Goal: Task Accomplishment & Management: Manage account settings

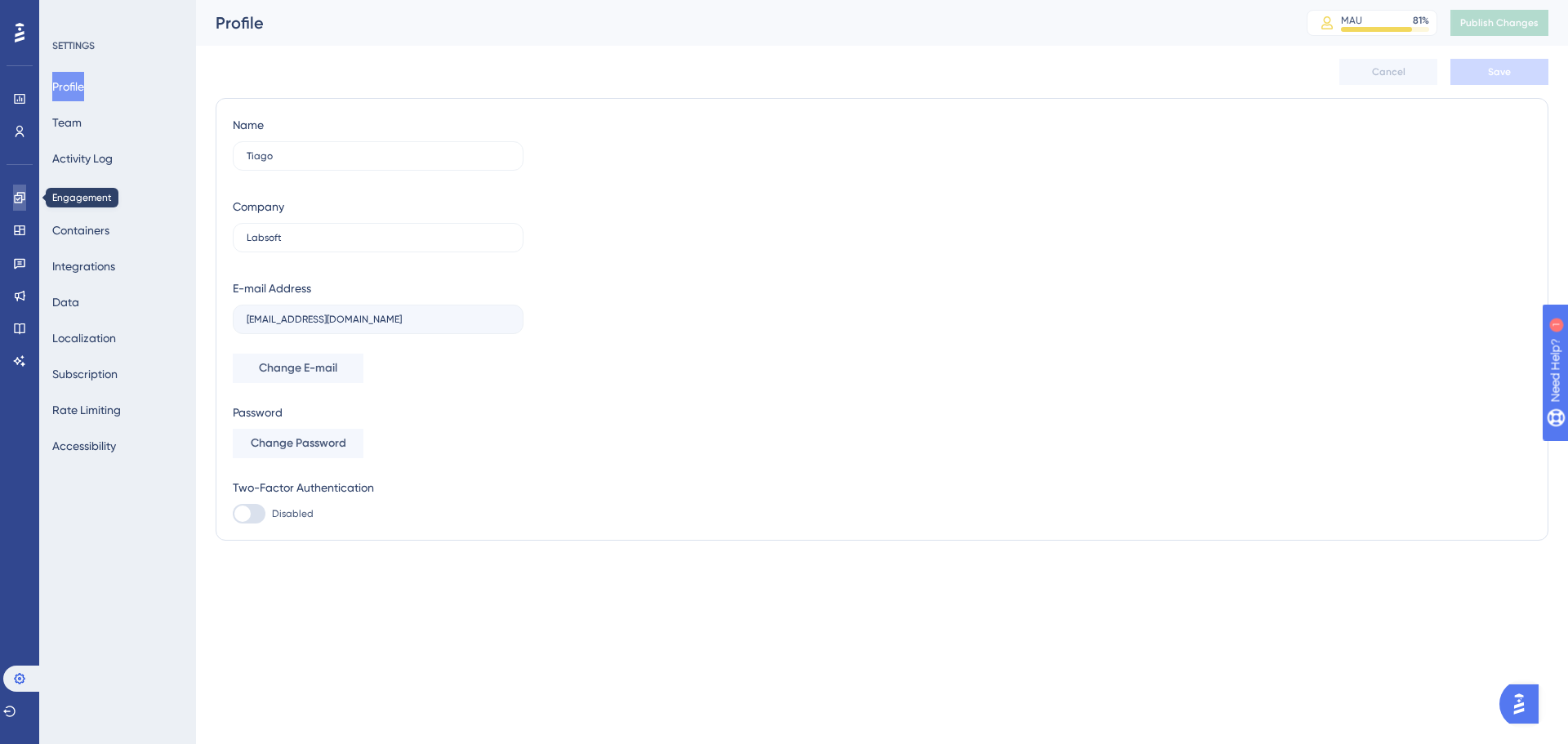
click at [13, 199] on icon at bounding box center [20, 198] width 13 height 13
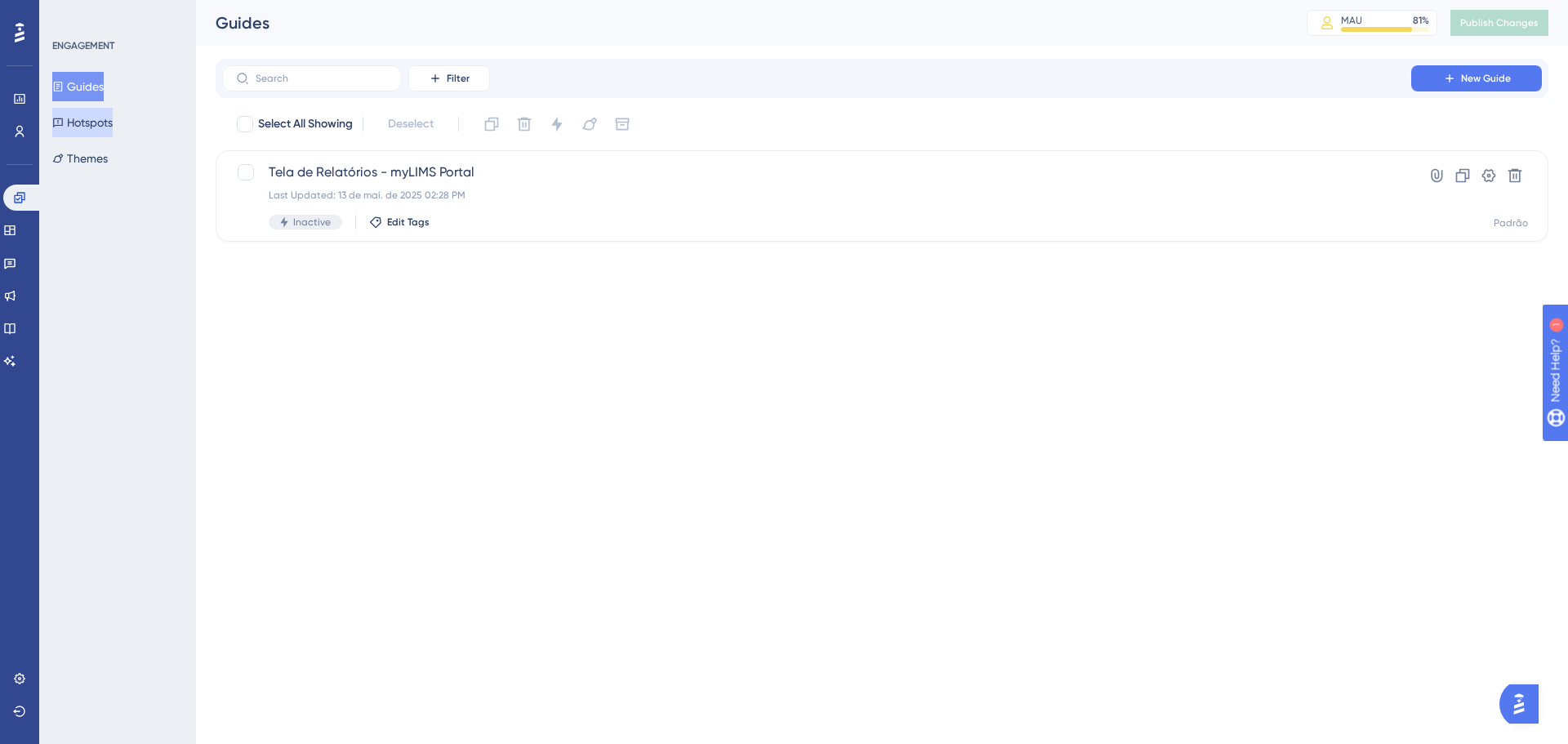
click at [58, 121] on button "Hotspots" at bounding box center [82, 123] width 60 height 30
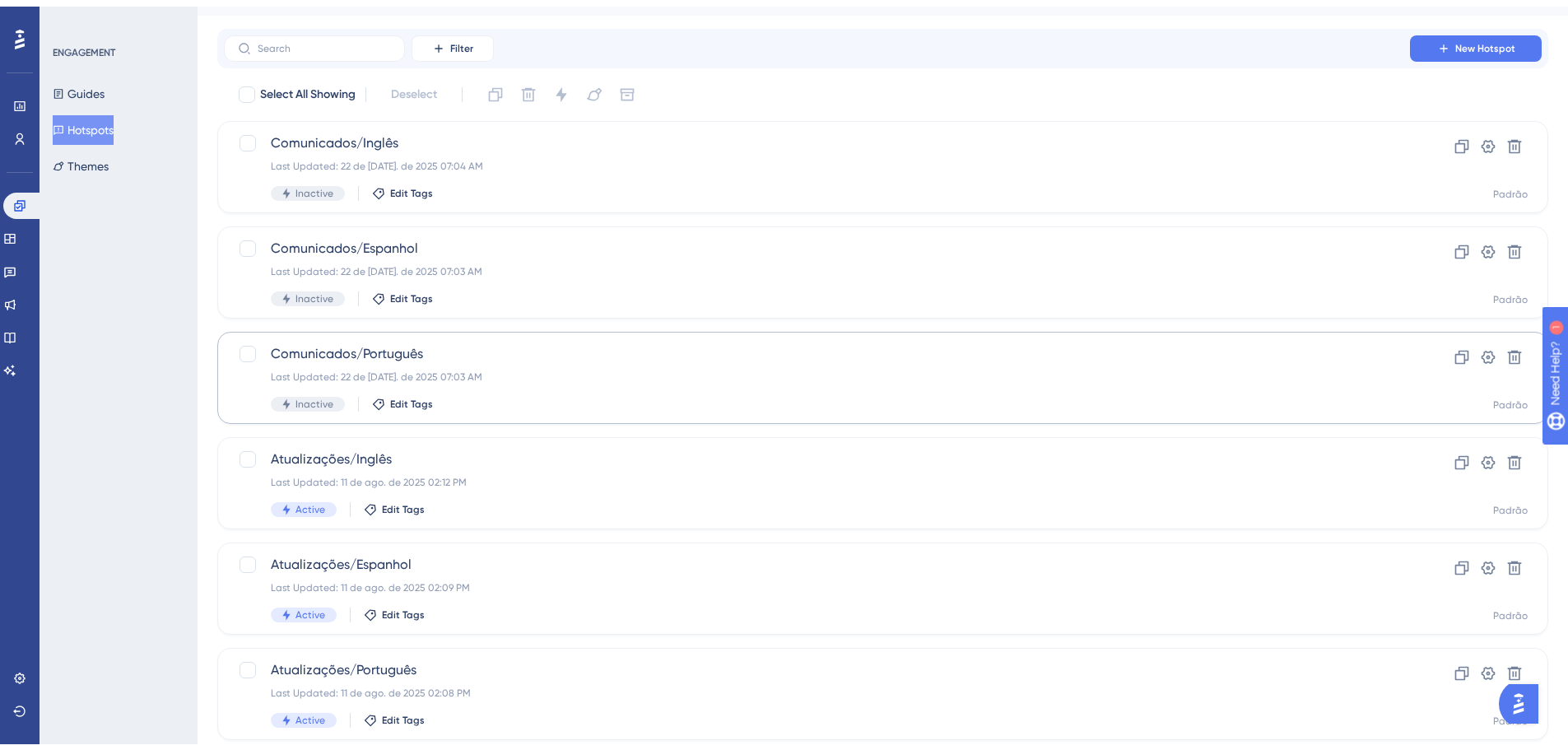
scroll to position [73, 0]
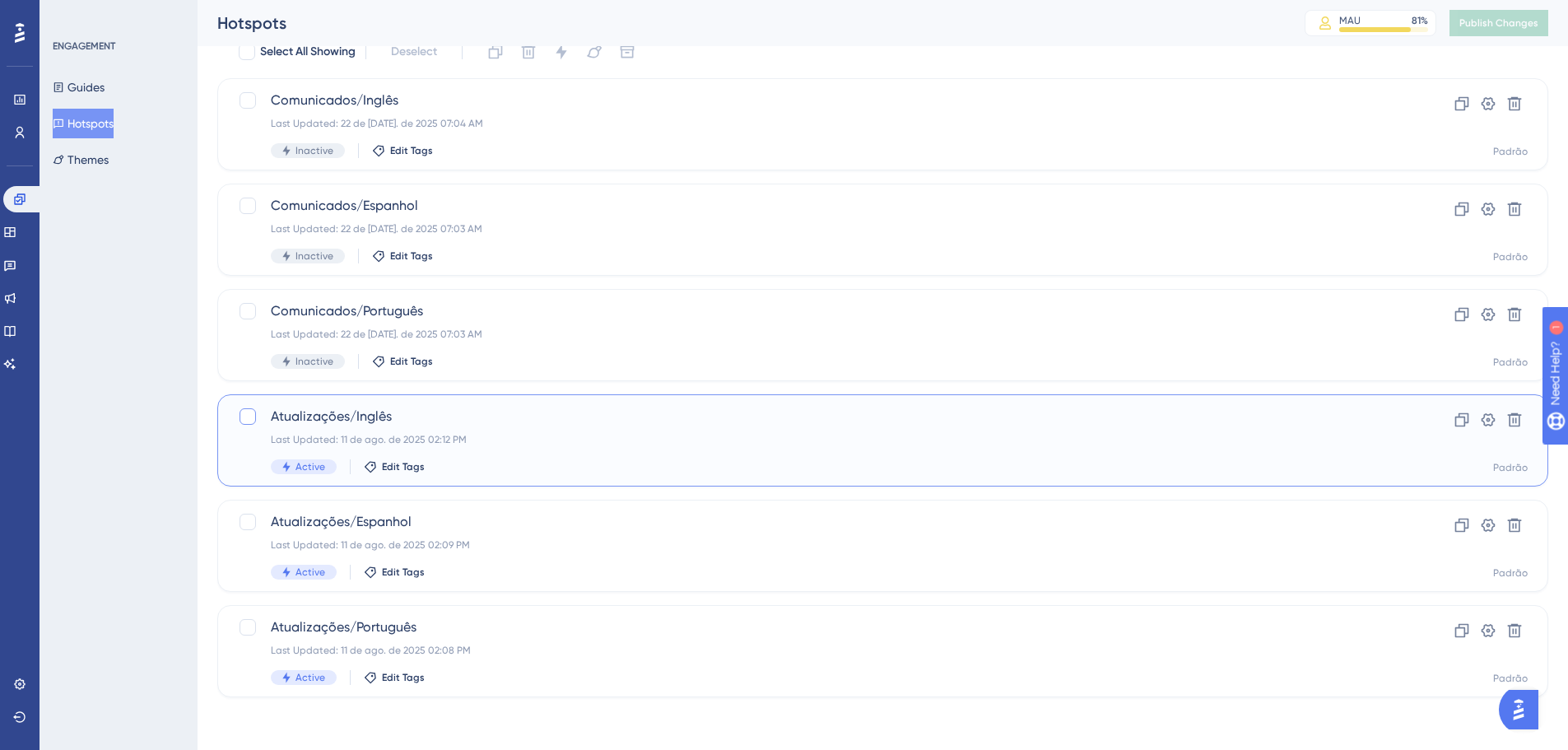
click at [253, 410] on div at bounding box center [248, 417] width 17 height 17
checkbox input "true"
click at [252, 519] on div at bounding box center [248, 522] width 17 height 17
checkbox input "true"
click at [244, 559] on div at bounding box center [248, 627] width 17 height 17
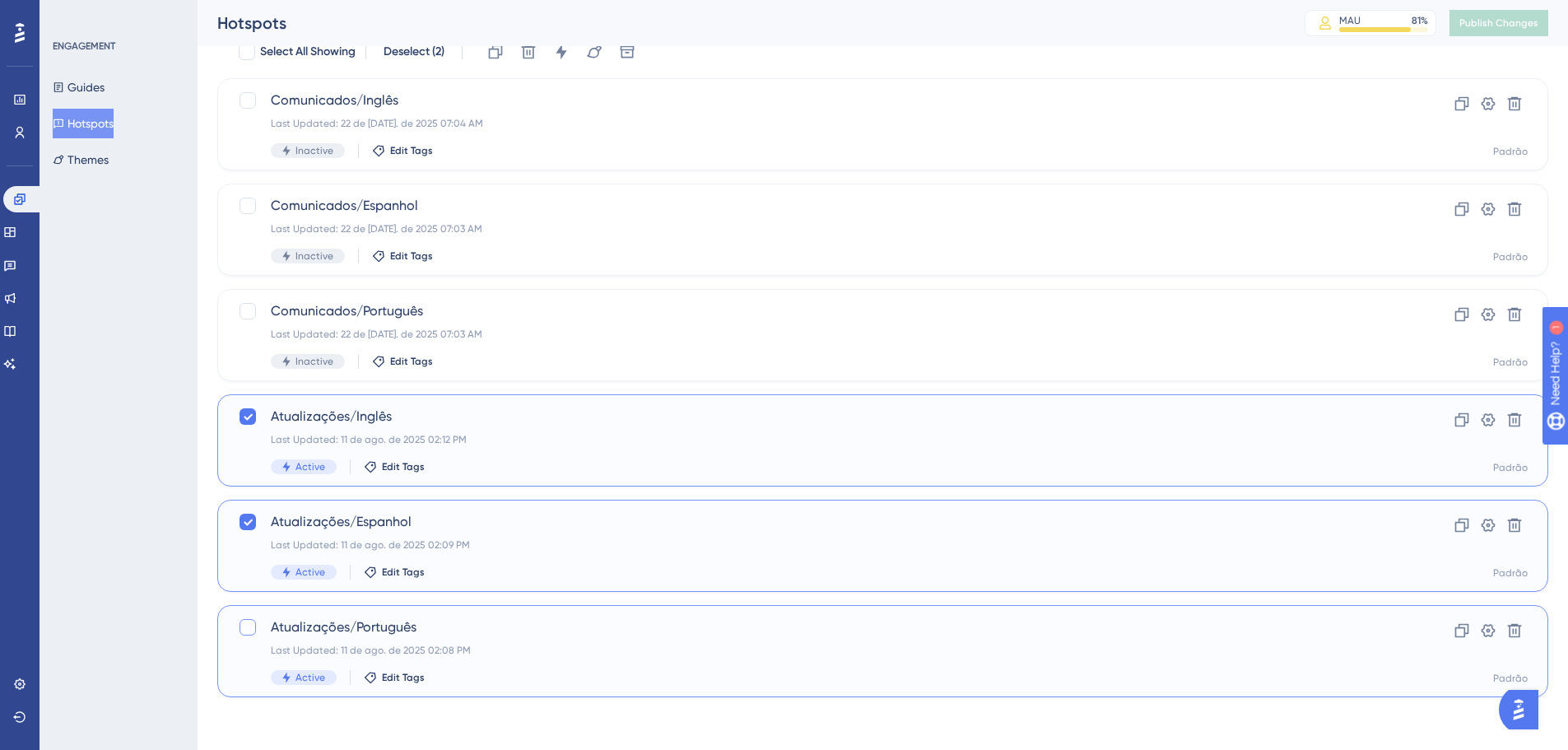
checkbox input "true"
click at [562, 54] on icon at bounding box center [562, 52] width 17 height 17
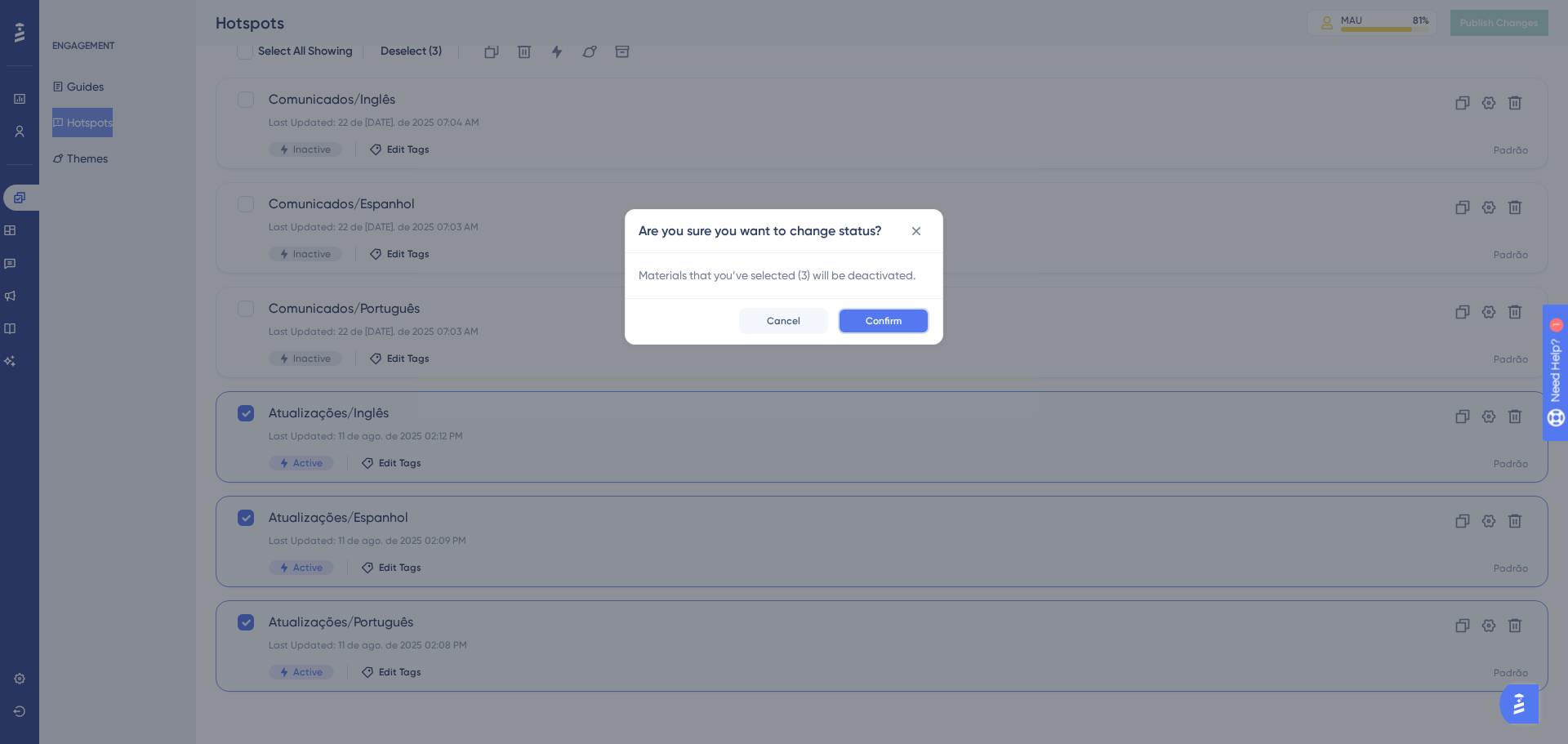
click at [878, 320] on span "Confirm" at bounding box center [883, 321] width 36 height 13
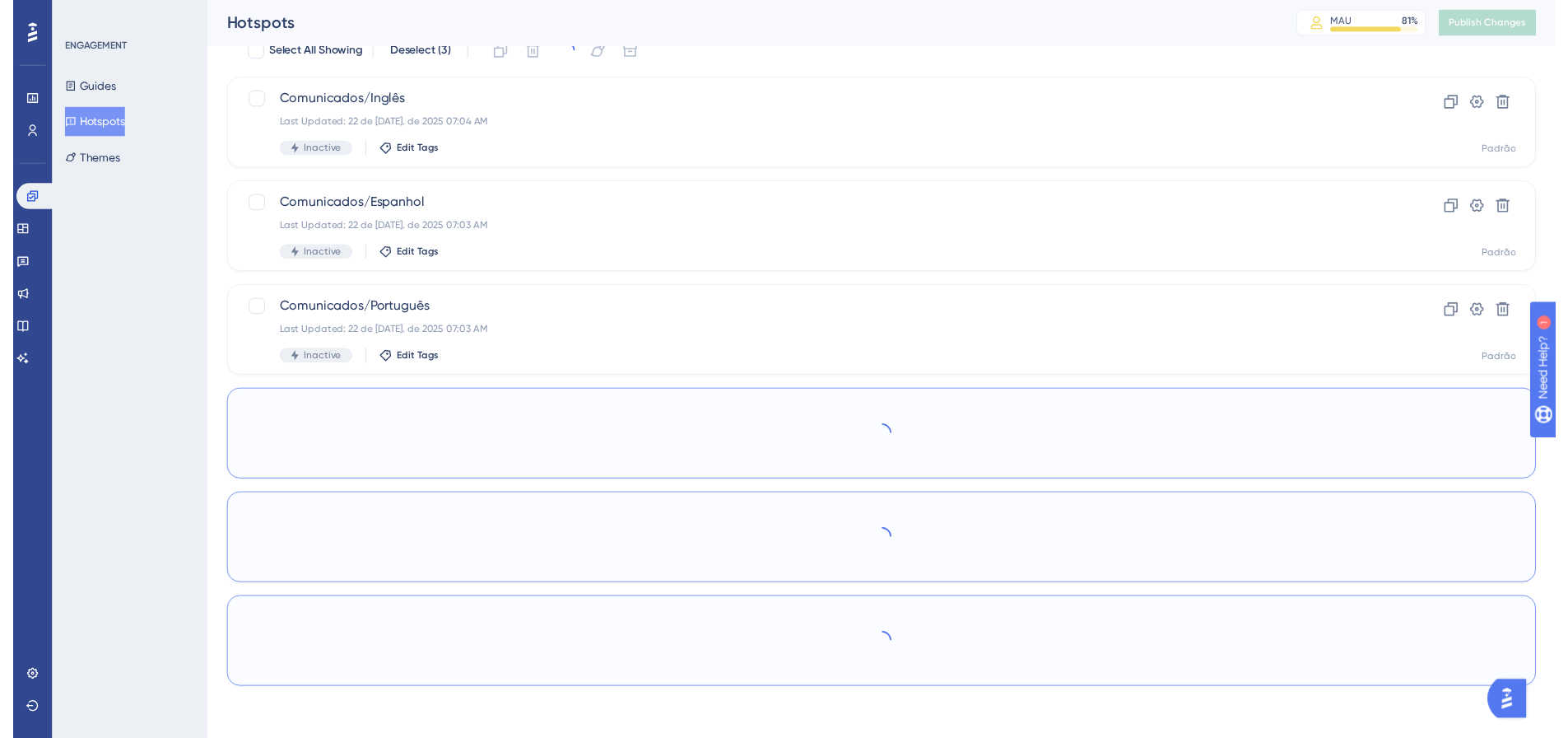
scroll to position [0, 0]
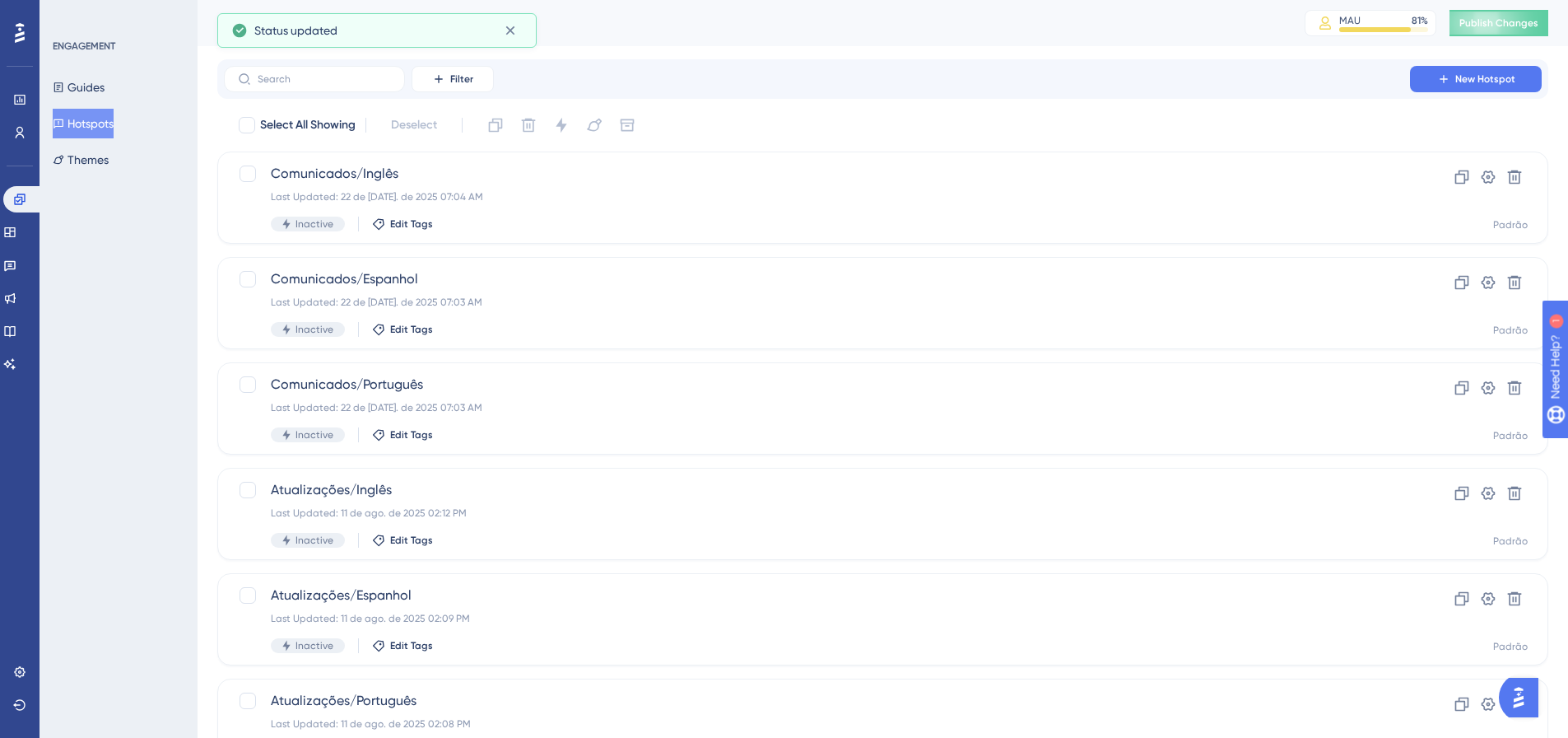
click at [1252, 5] on div "Hotspots MAU 81 % Click to see add-on and upgrade options Publish Changes" at bounding box center [883, 22] width 1370 height 46
click at [1252, 15] on button "Publish Changes" at bounding box center [1500, 23] width 99 height 26
click at [330, 374] on div "Comunicados/Português Last Updated: 22 de jul. de 2025 07:03 AM Inactive Edit T…" at bounding box center [883, 408] width 1331 height 92
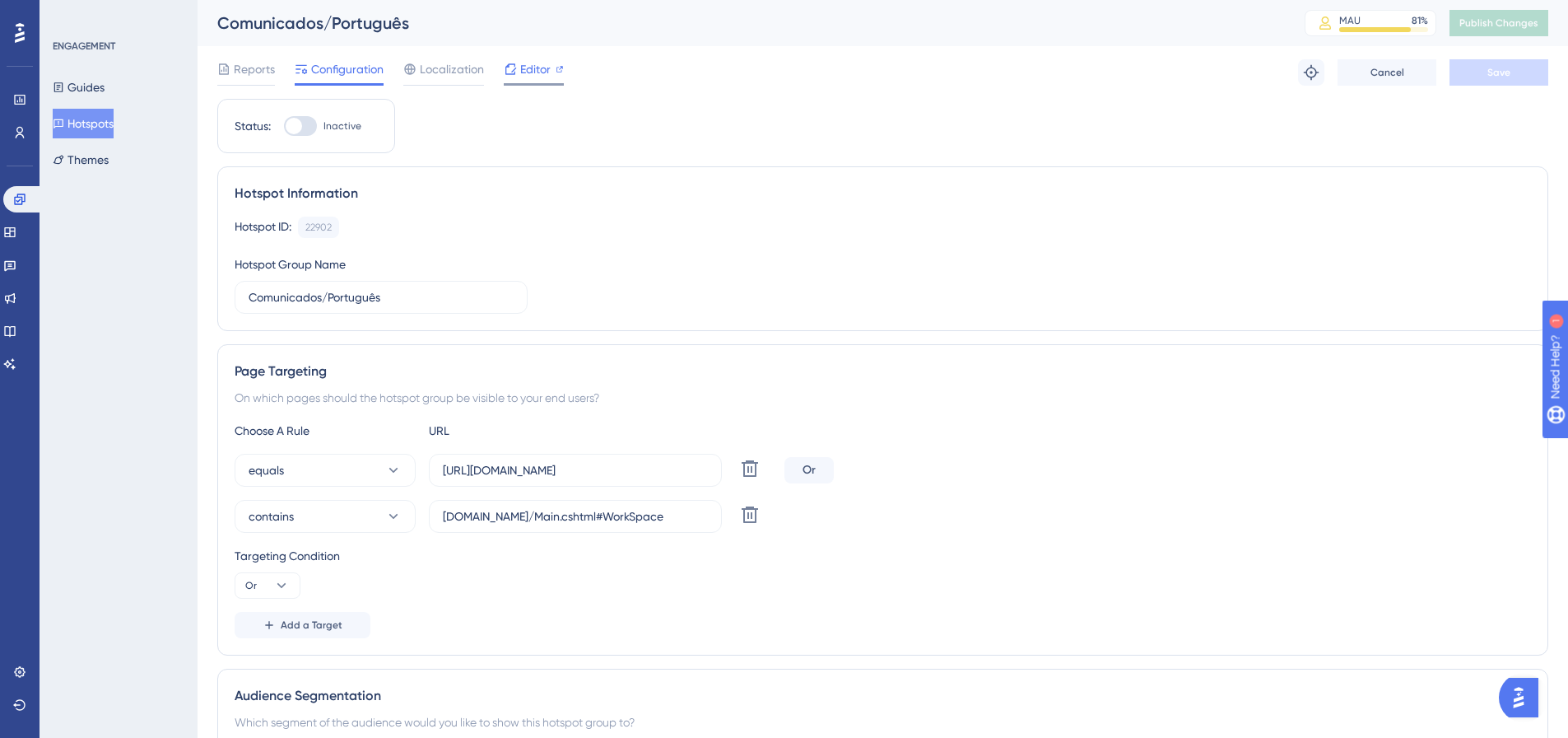
click at [541, 75] on span "Editor" at bounding box center [535, 68] width 31 height 20
click at [1252, 27] on span "Publish Changes" at bounding box center [1499, 23] width 79 height 13
click at [75, 122] on button "Hotspots" at bounding box center [82, 124] width 61 height 30
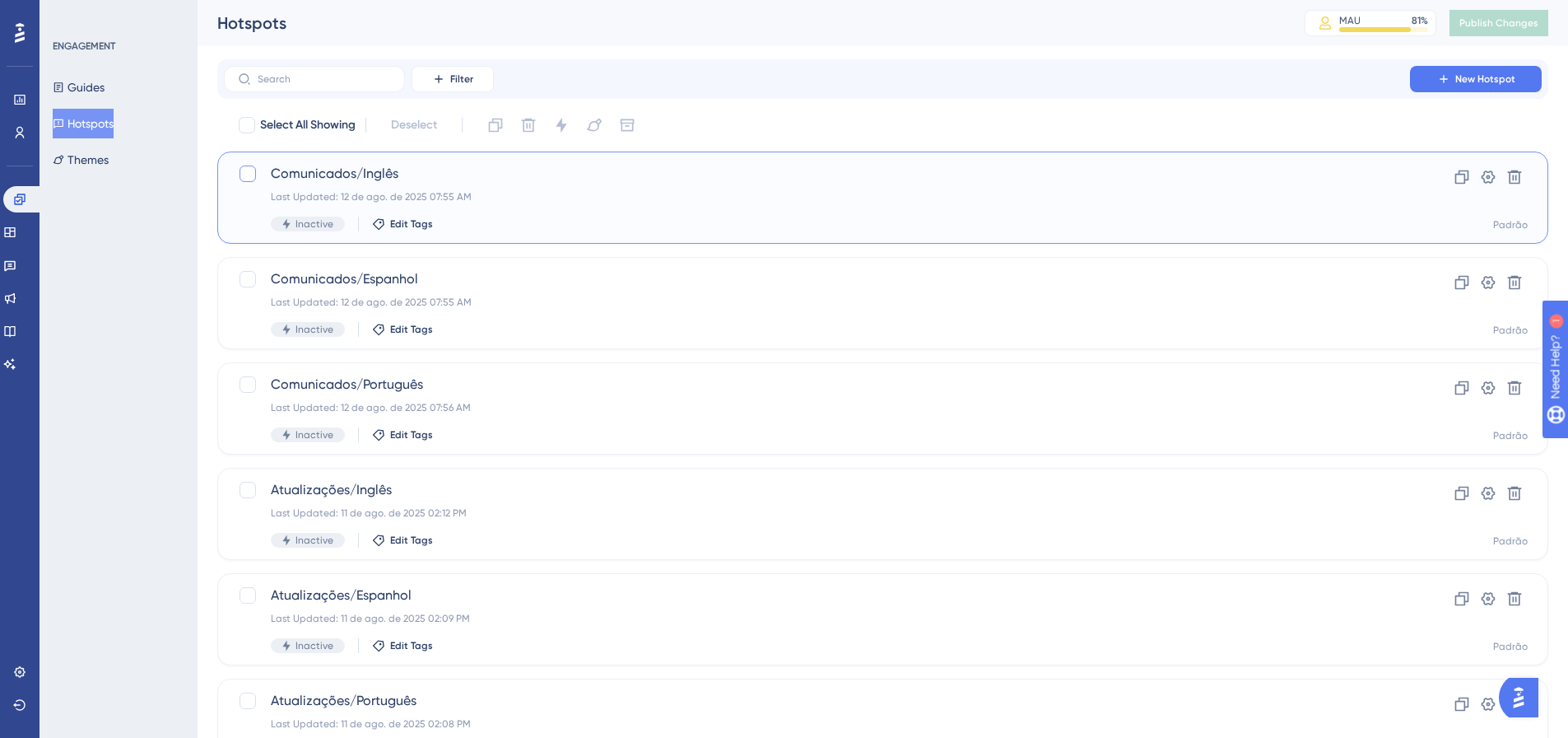
click at [249, 180] on div at bounding box center [248, 174] width 17 height 17
checkbox input "true"
click at [247, 276] on div at bounding box center [248, 279] width 17 height 17
checkbox input "true"
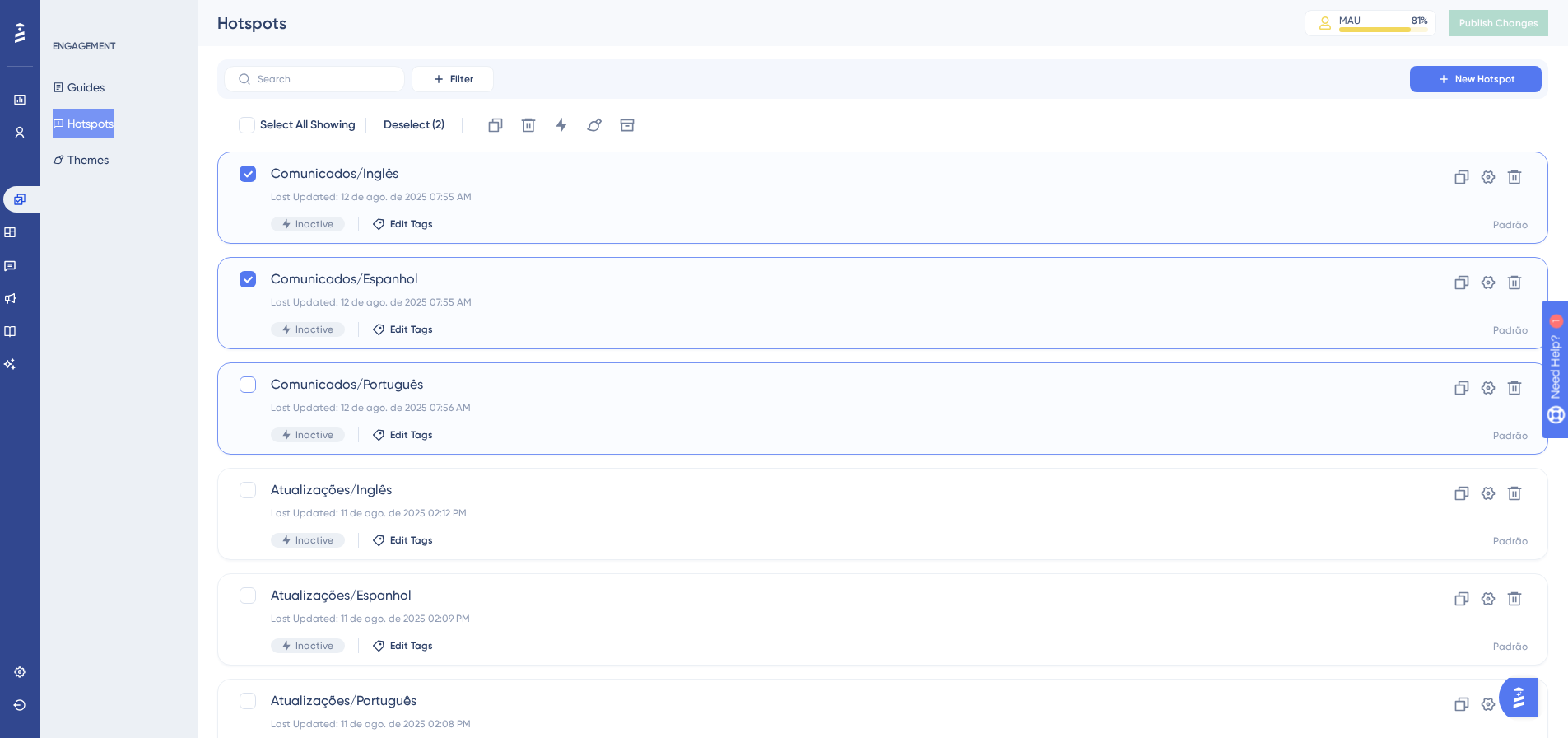
click at [252, 383] on div at bounding box center [248, 385] width 17 height 17
checkbox input "true"
click at [564, 124] on icon at bounding box center [561, 125] width 10 height 15
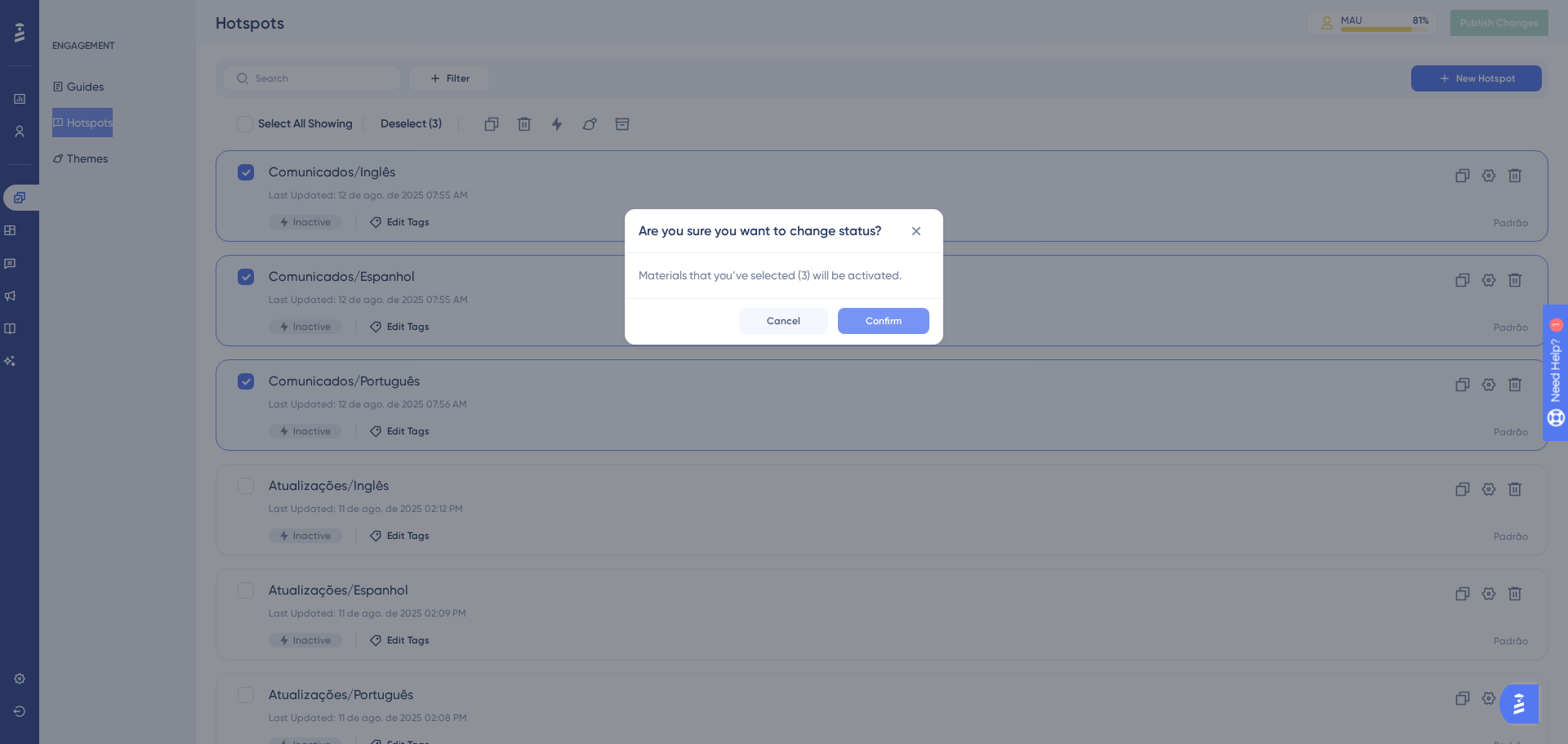
click at [890, 311] on button "Confirm" at bounding box center [883, 321] width 91 height 26
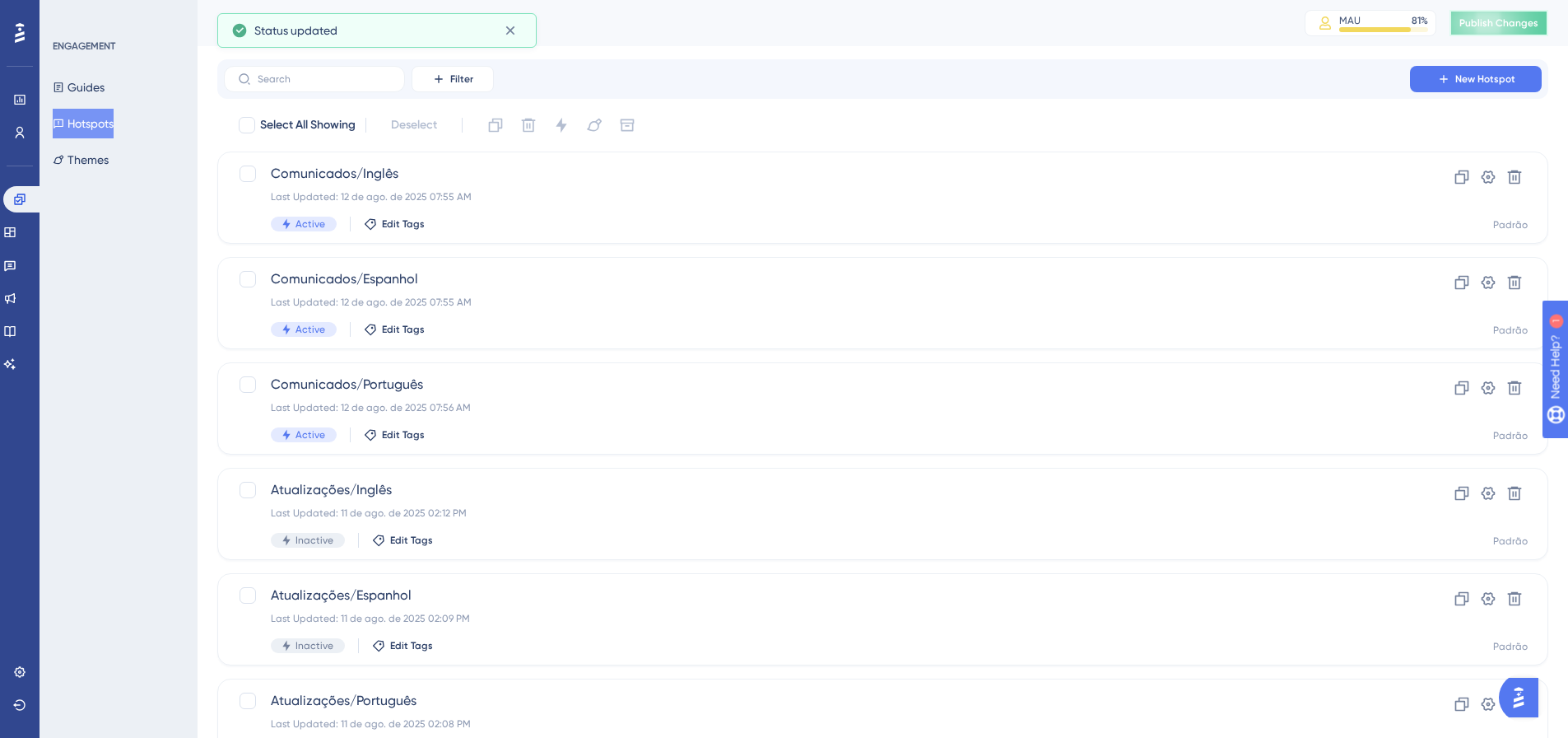
click at [1252, 25] on span "Publish Changes" at bounding box center [1499, 23] width 79 height 13
click at [59, 123] on button "Hotspots" at bounding box center [82, 124] width 61 height 30
click at [542, 391] on span "Comunicados/Português" at bounding box center [816, 384] width 1092 height 20
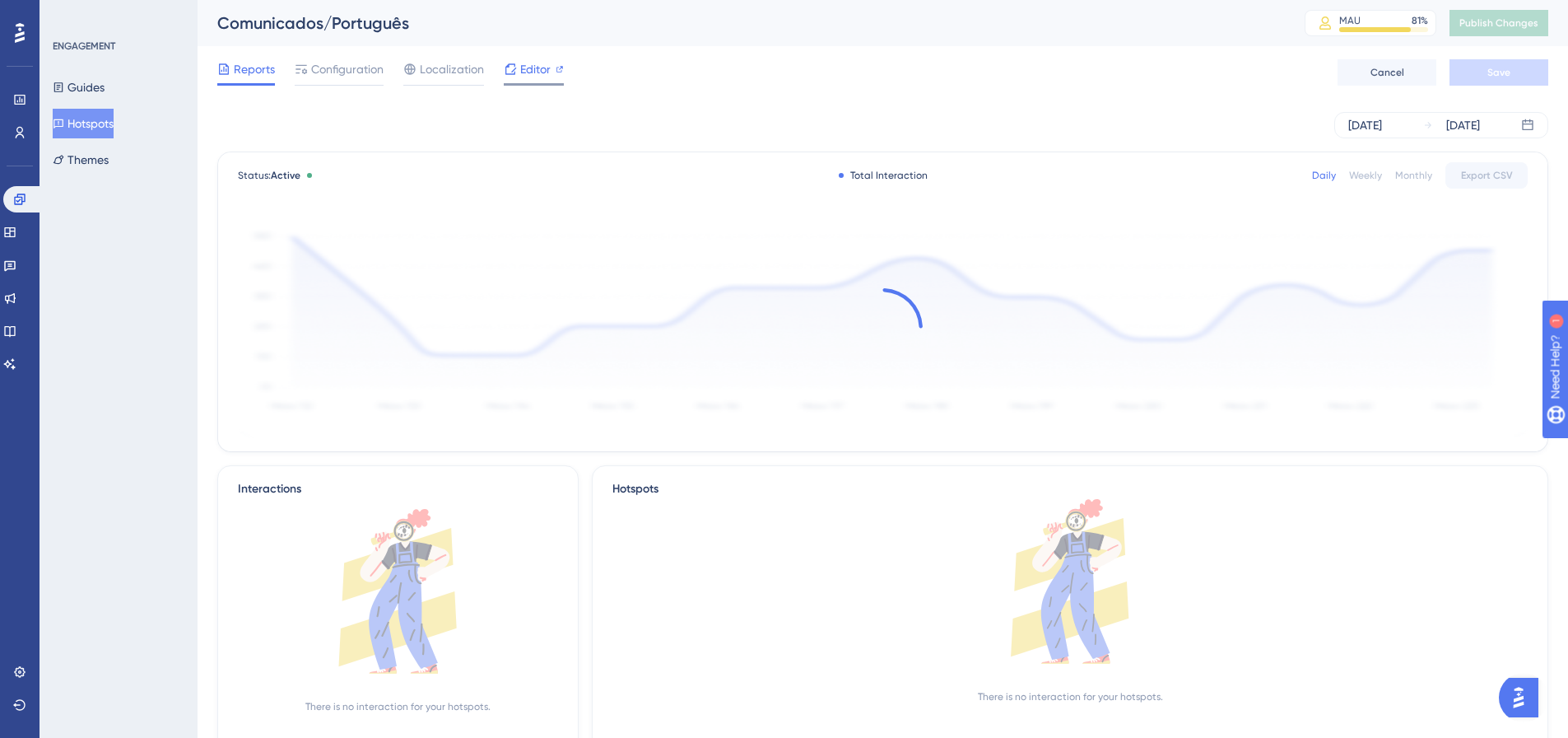
click at [516, 72] on icon at bounding box center [510, 69] width 13 height 13
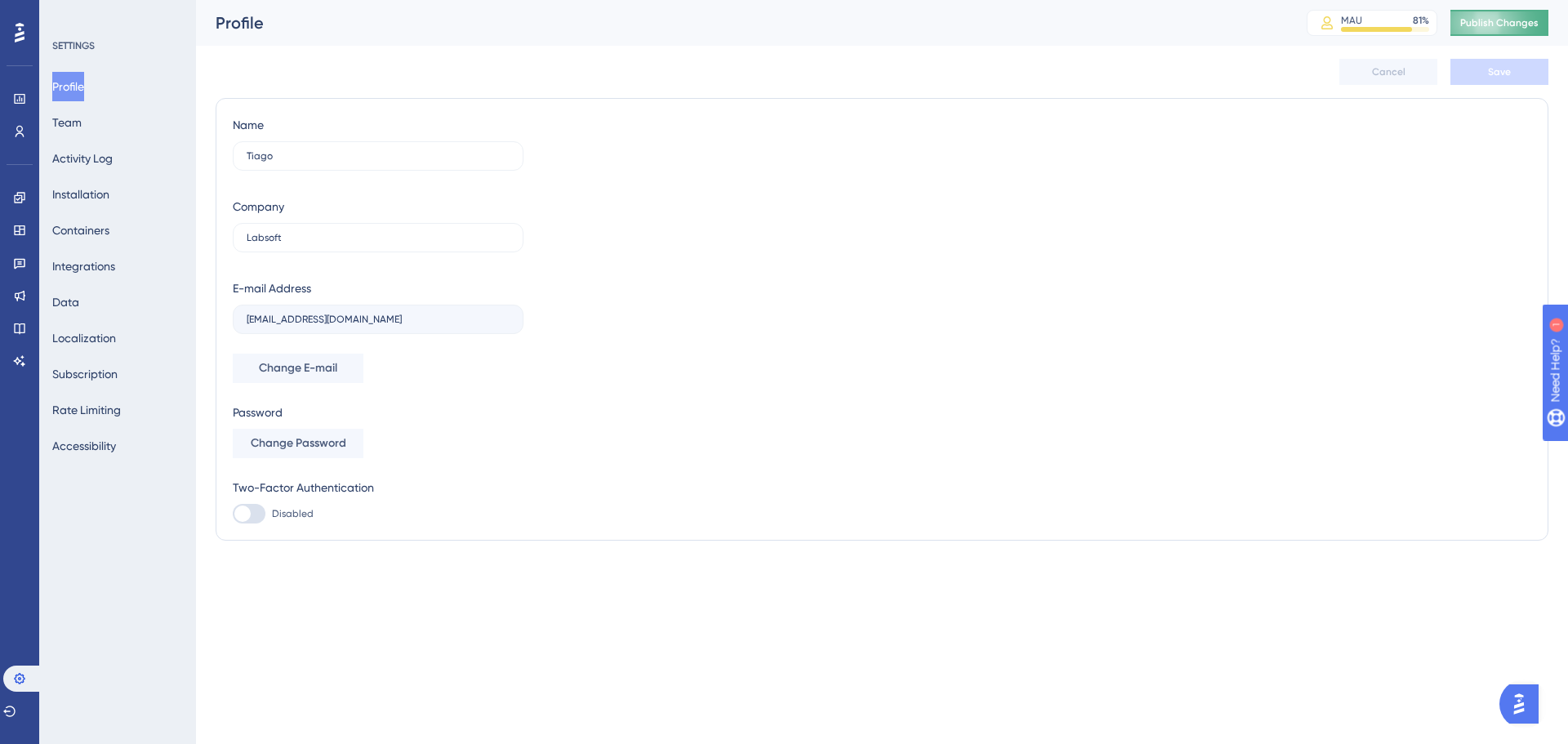
click at [1491, 24] on span "Publish Changes" at bounding box center [1499, 23] width 78 height 13
drag, startPoint x: 20, startPoint y: 138, endPoint x: 35, endPoint y: 132, distance: 16.2
click at [20, 138] on link at bounding box center [20, 132] width 13 height 26
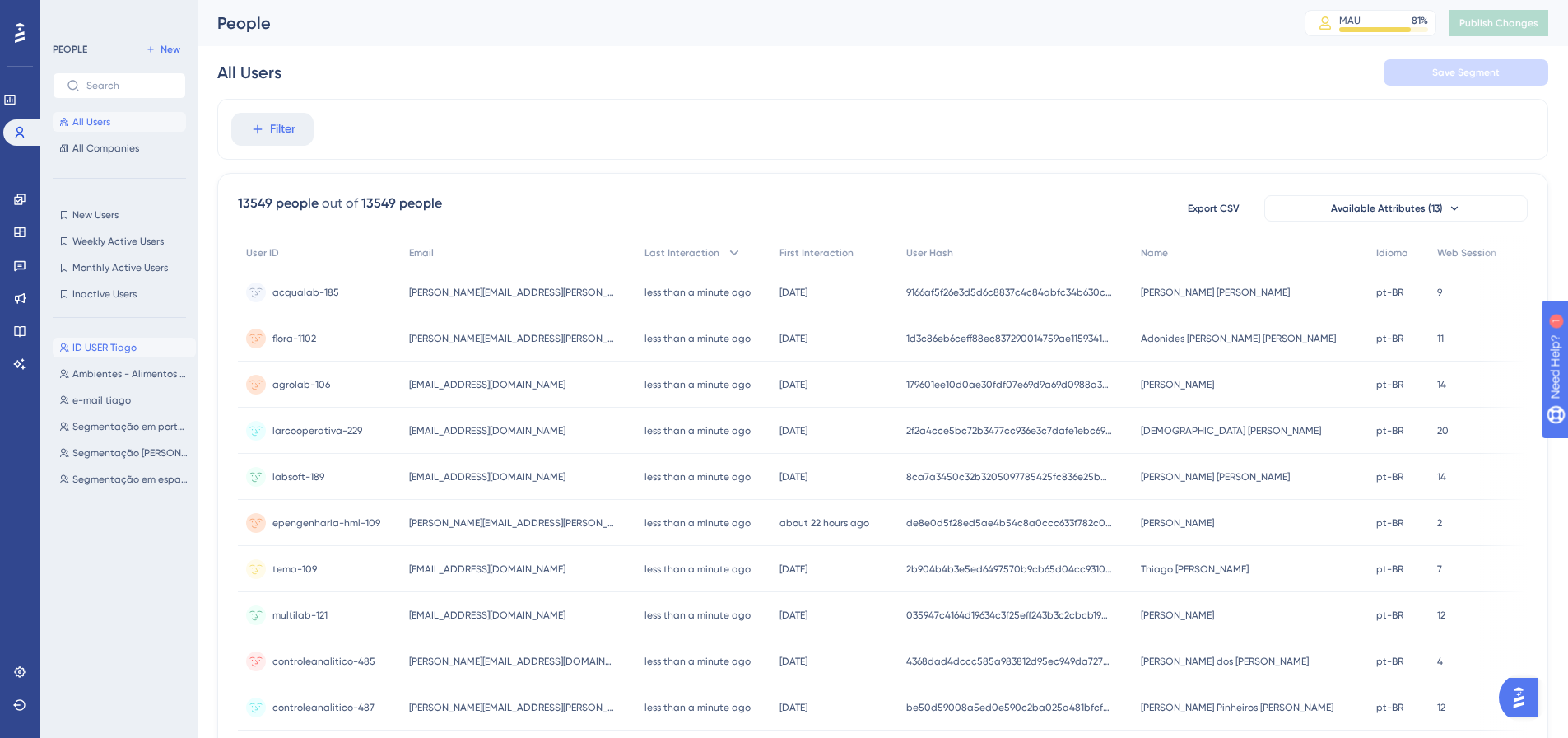
click at [123, 348] on span "ID USER Tiago" at bounding box center [104, 347] width 65 height 13
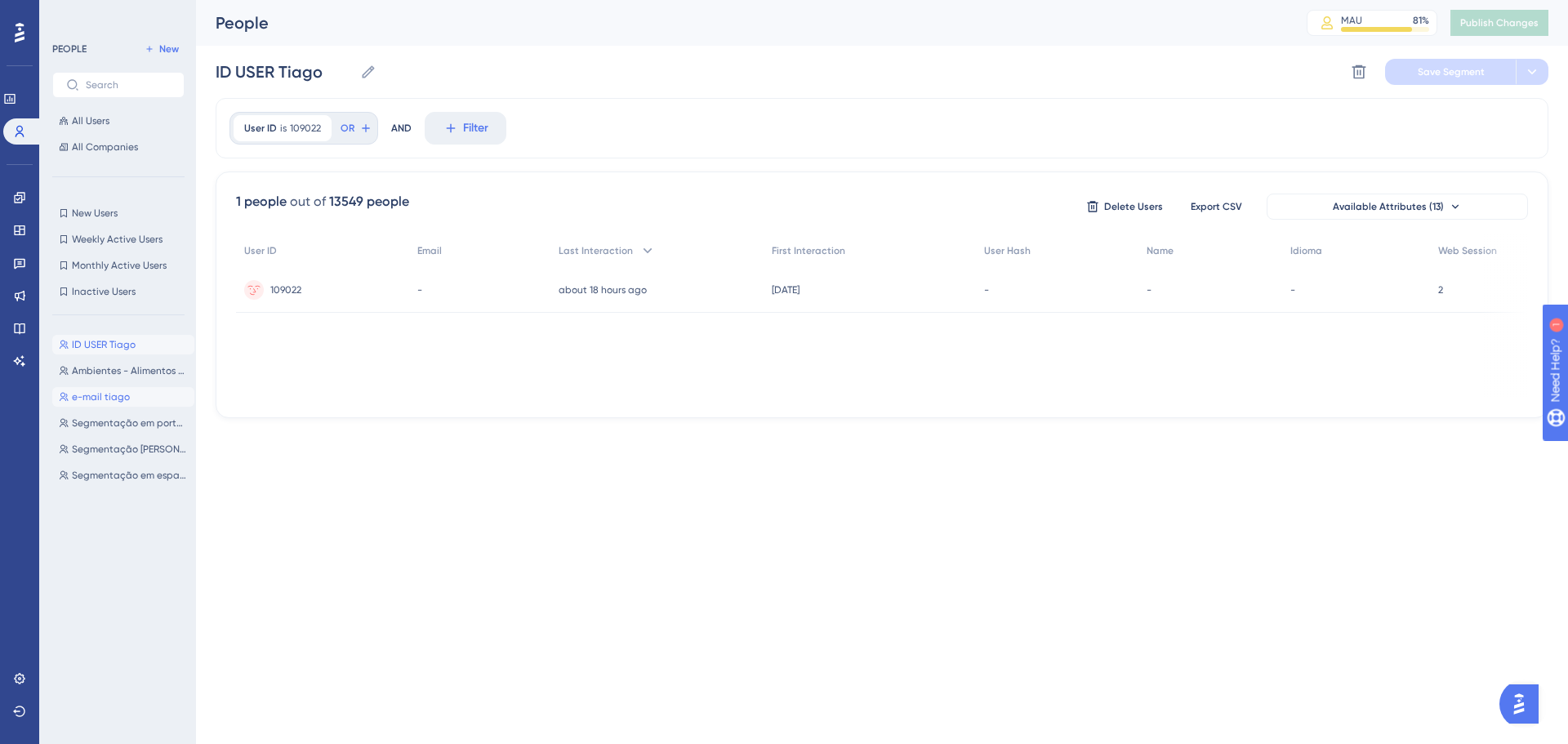
click at [118, 399] on span "e-mail tiago" at bounding box center [100, 397] width 58 height 13
type input "e-mail tiago"
